Goal: Book appointment/travel/reservation

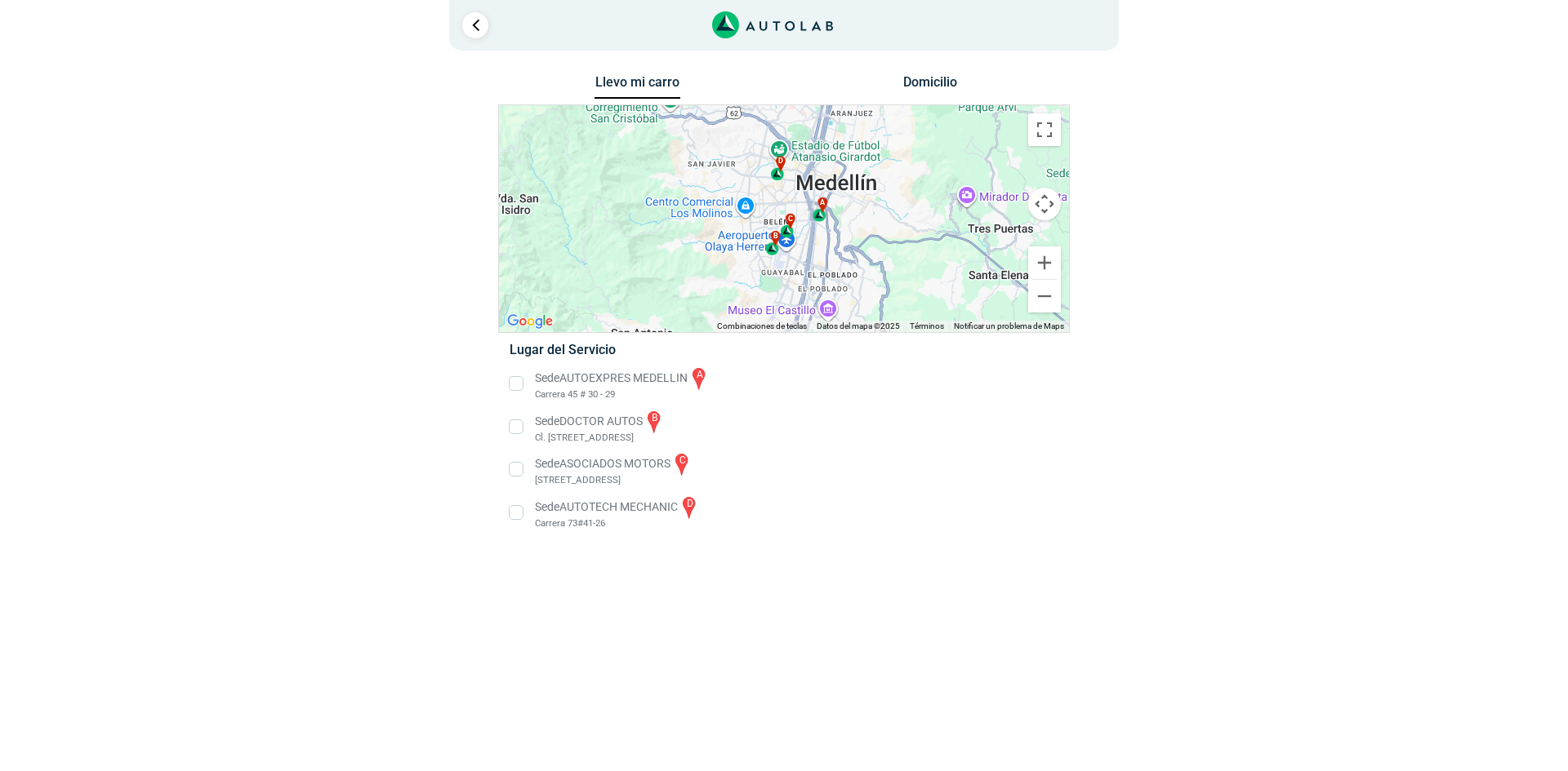
click at [925, 74] on button "Domicilio" at bounding box center [930, 86] width 86 height 23
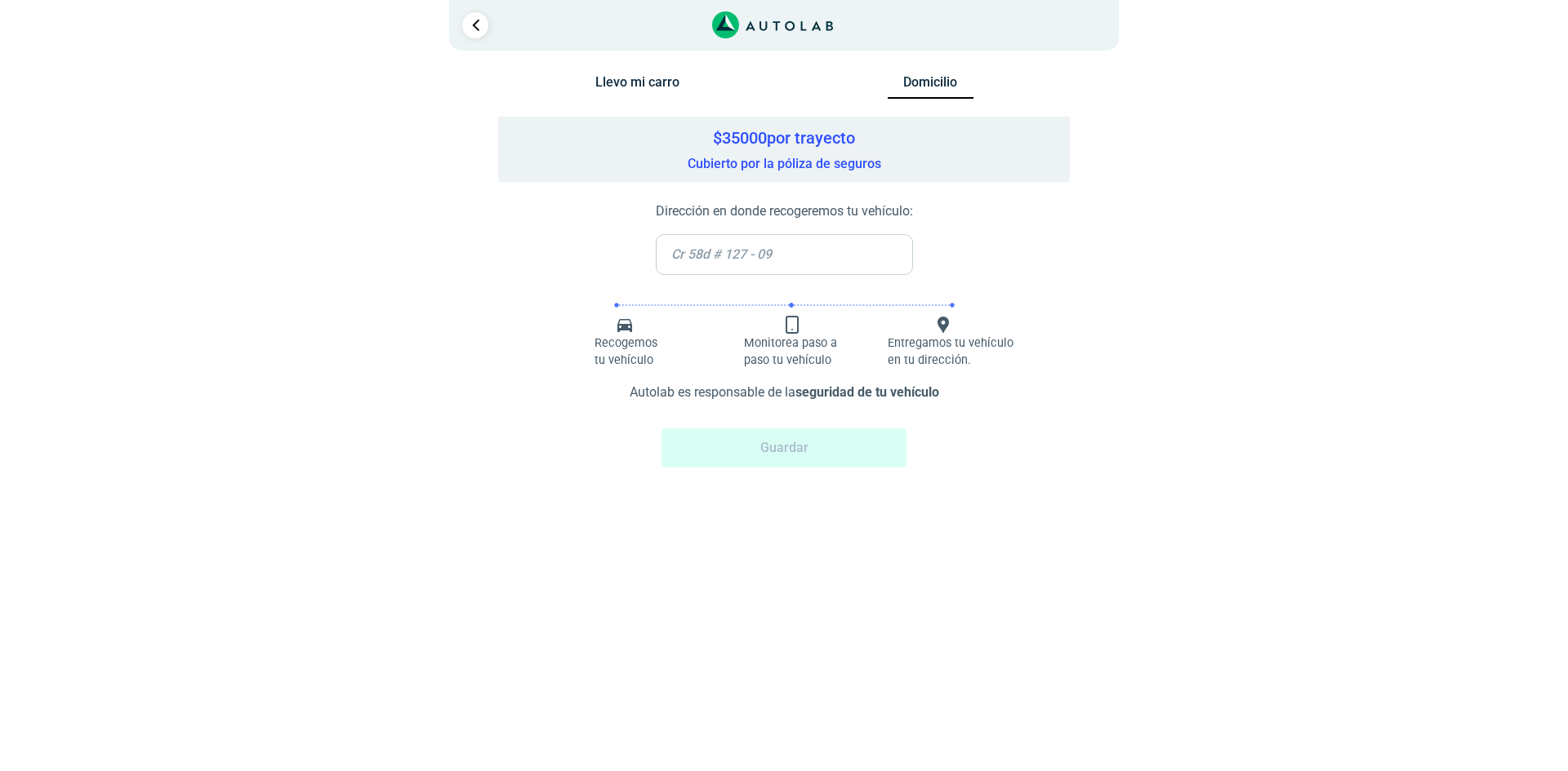
click at [613, 73] on div "Llevo mi carro" at bounding box center [637, 88] width 293 height 31
click at [650, 84] on button "Llevo mi carro" at bounding box center [637, 86] width 86 height 23
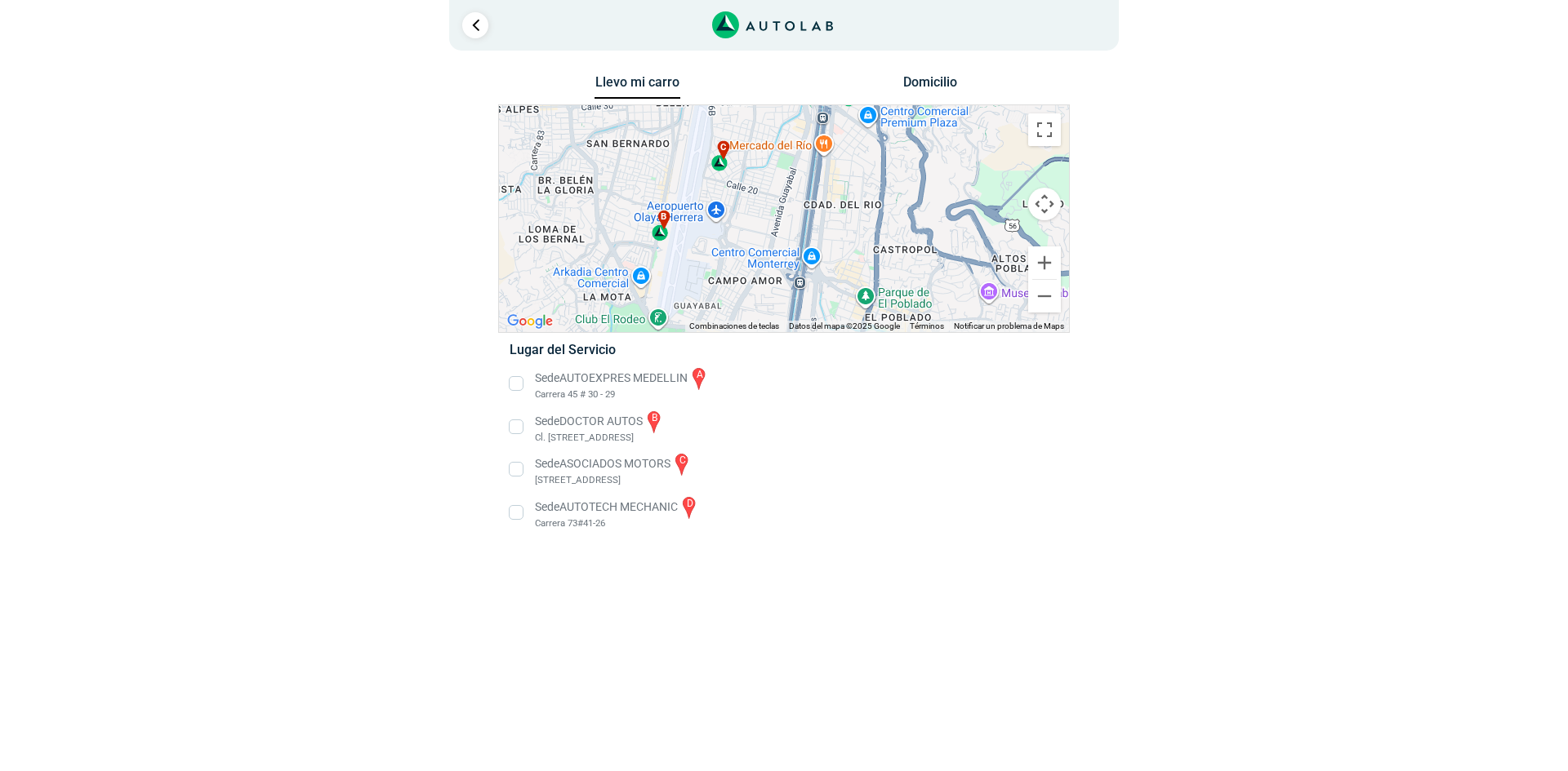
drag, startPoint x: 731, startPoint y: 264, endPoint x: 775, endPoint y: 161, distance: 112.0
click at [775, 161] on div "a b c d" at bounding box center [784, 219] width 570 height 227
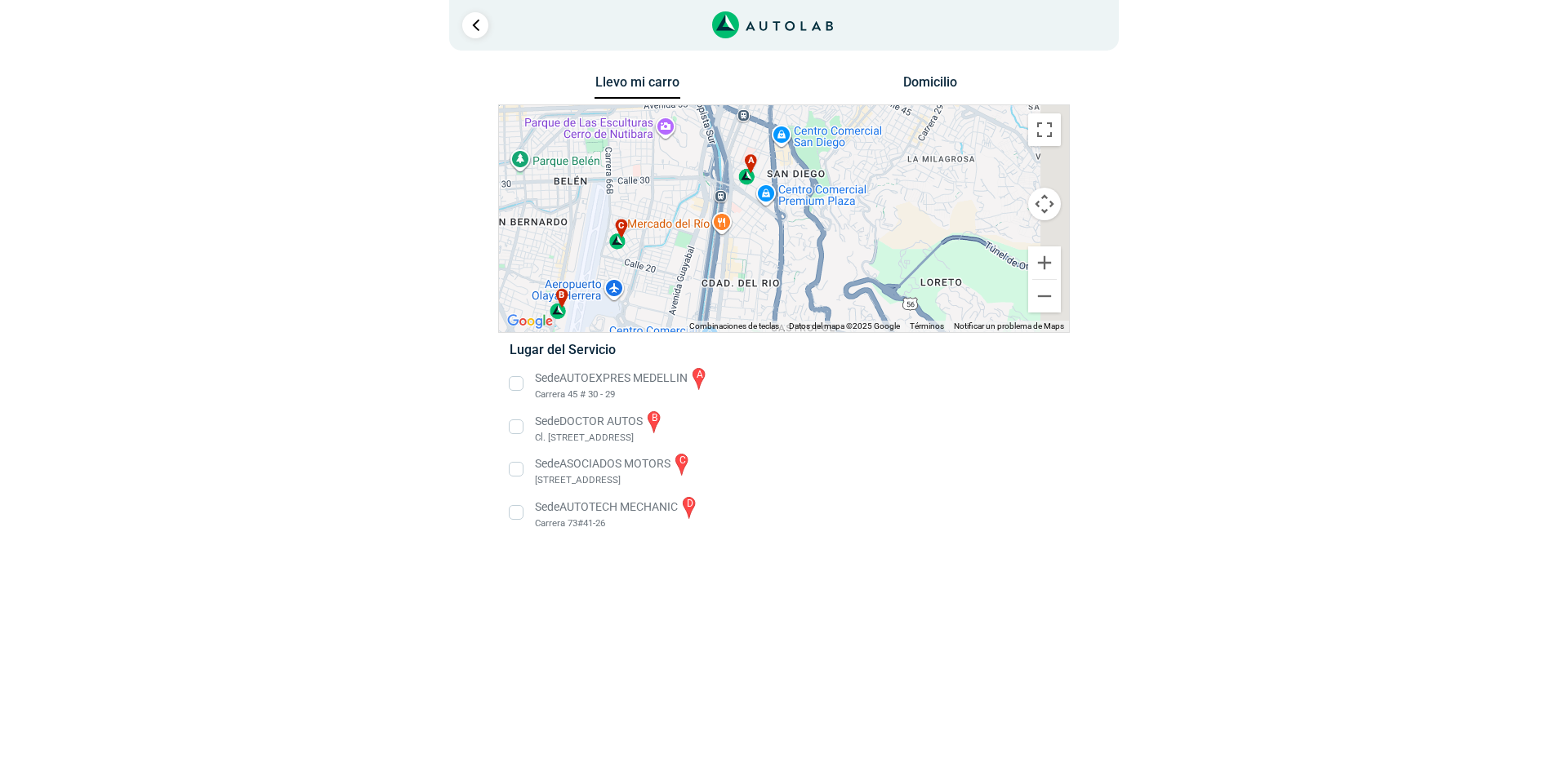
drag, startPoint x: 803, startPoint y: 216, endPoint x: 680, endPoint y: 269, distance: 133.9
click at [680, 324] on div "a b c d Combinaciones de teclas Datos del mapa Datos del mapa ©2025 Google Dato…" at bounding box center [784, 219] width 570 height 227
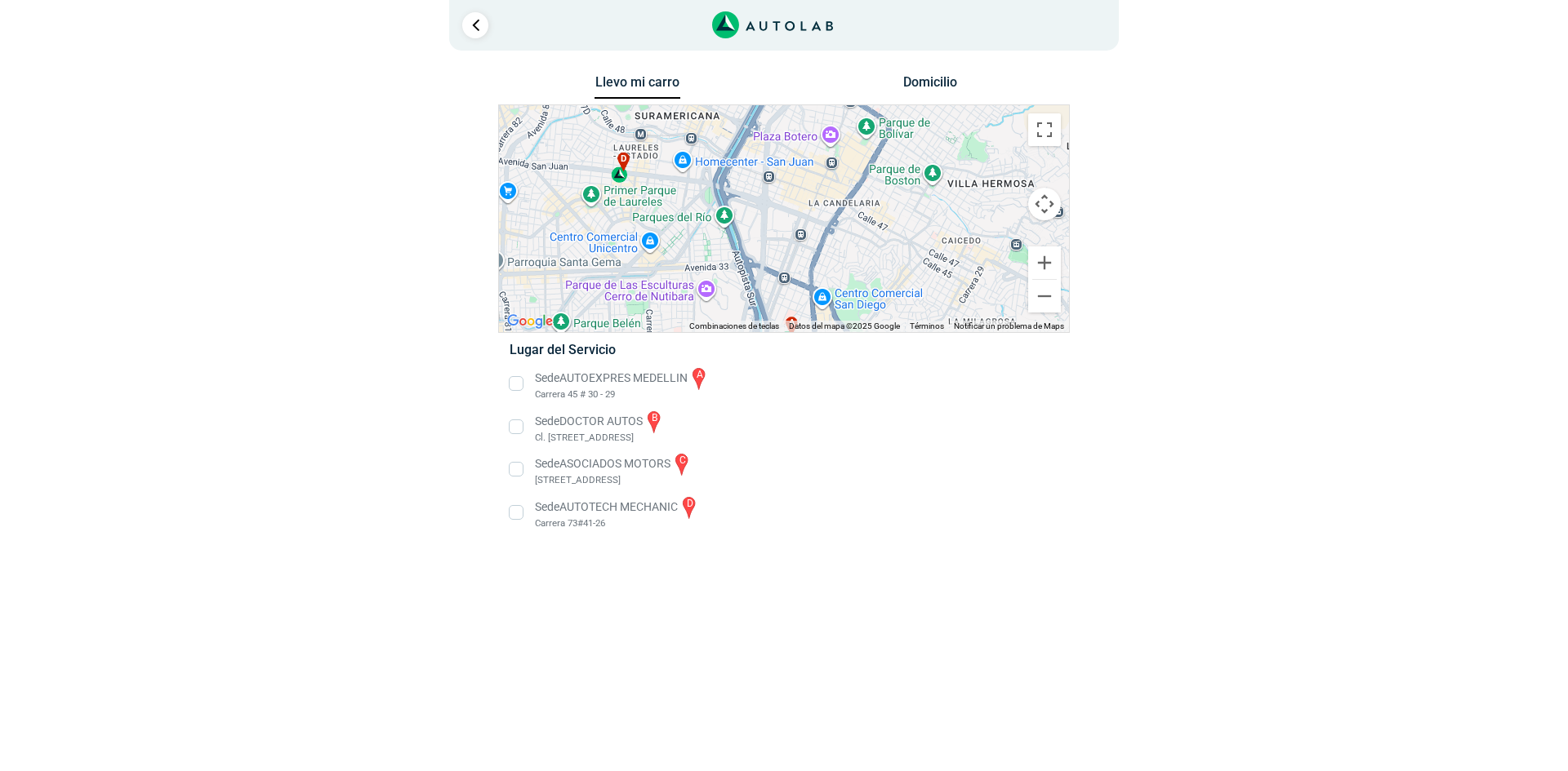
drag, startPoint x: 711, startPoint y: 317, endPoint x: 718, endPoint y: 332, distance: 16.6
click at [718, 332] on div "← Mover a la izquierda → Mover a la derecha ↑ Mover hacia arriba ↓ Mover hacia …" at bounding box center [784, 218] width 572 height 228
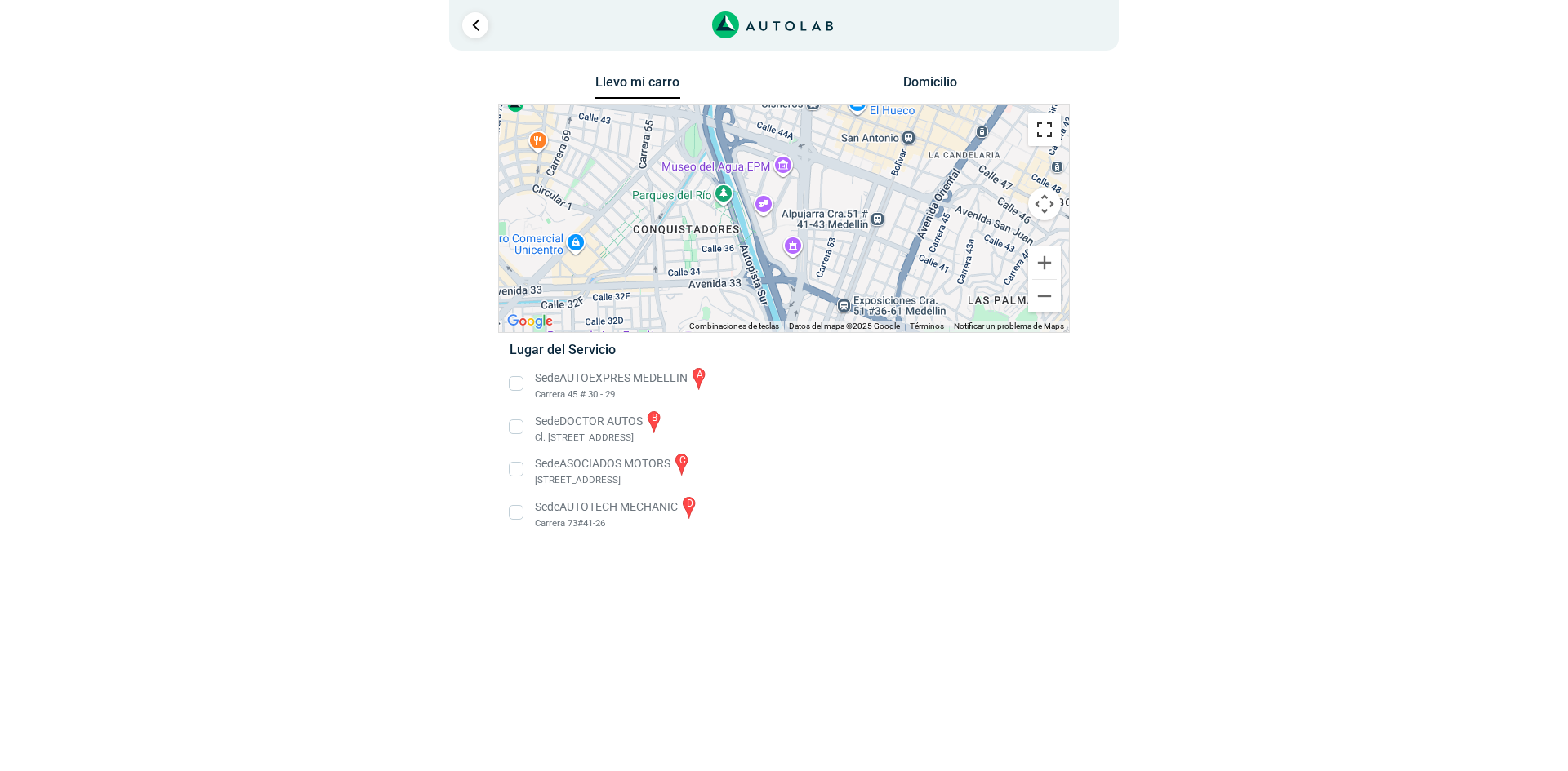
click at [1060, 133] on button "Cambiar a la vista en pantalla completa" at bounding box center [1044, 130] width 32 height 32
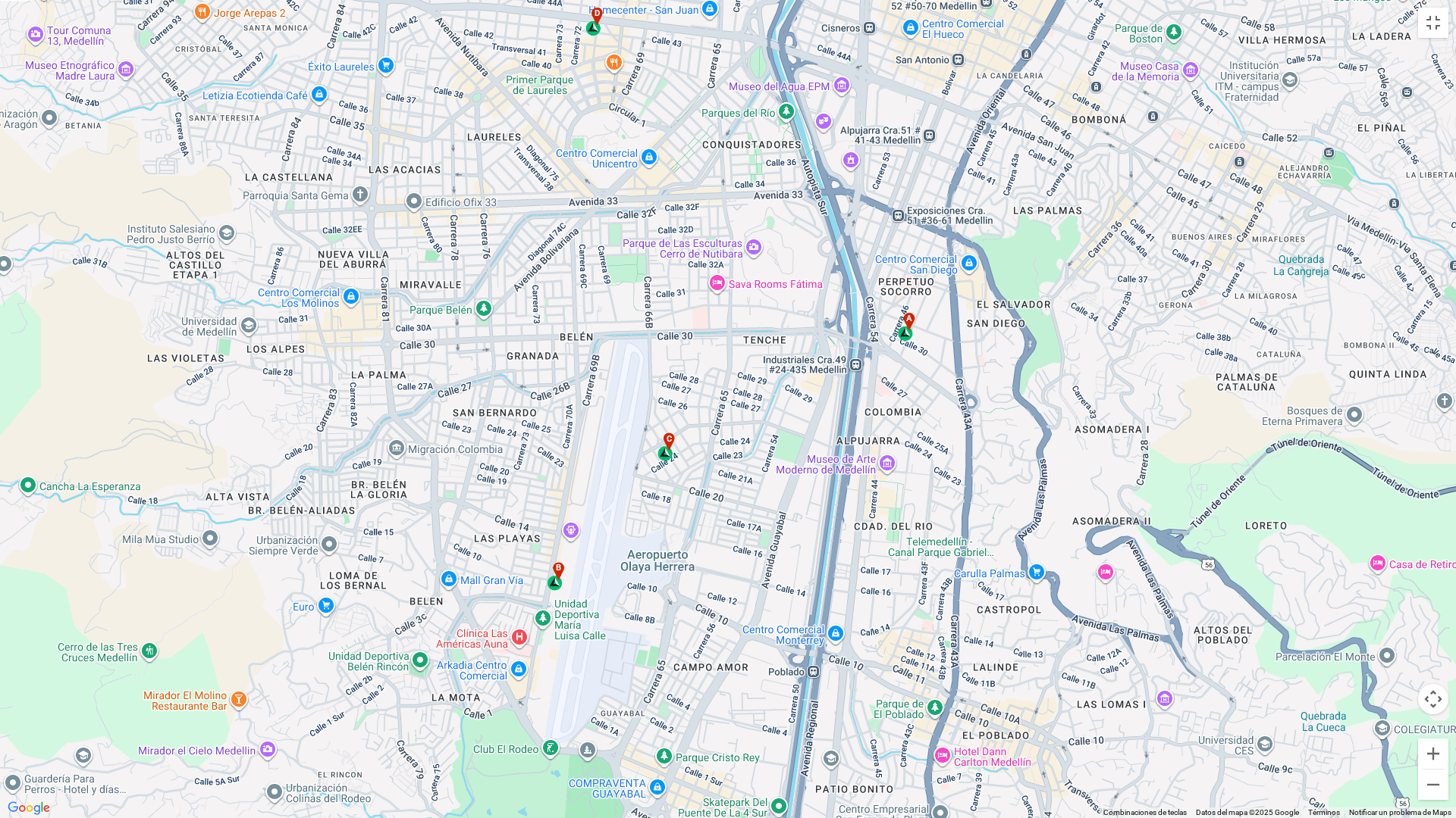
drag, startPoint x: 826, startPoint y: 357, endPoint x: 795, endPoint y: 440, distance: 88.6
click at [795, 440] on div "a b c d" at bounding box center [728, 409] width 1456 height 818
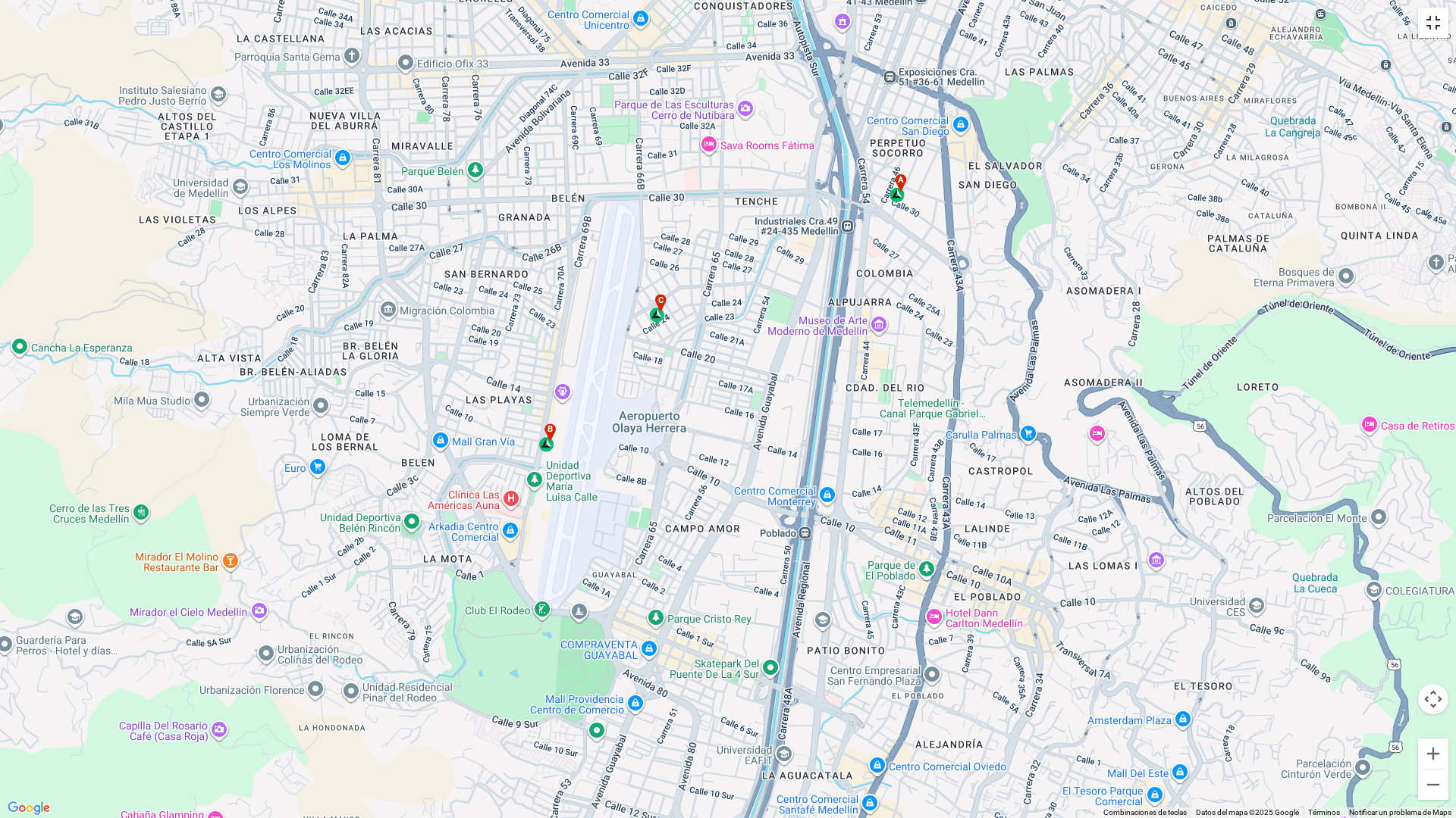
click at [1433, 17] on button "Cambiar a la vista en pantalla completa" at bounding box center [1433, 23] width 30 height 30
